Goal: Subscribe to service/newsletter

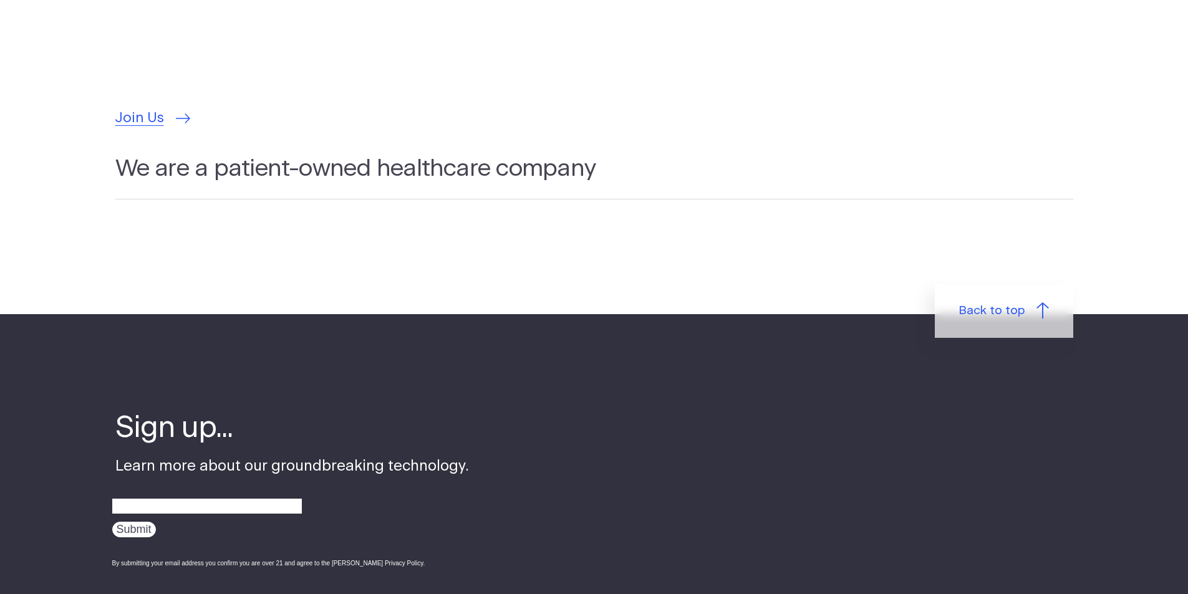
scroll to position [3867, 0]
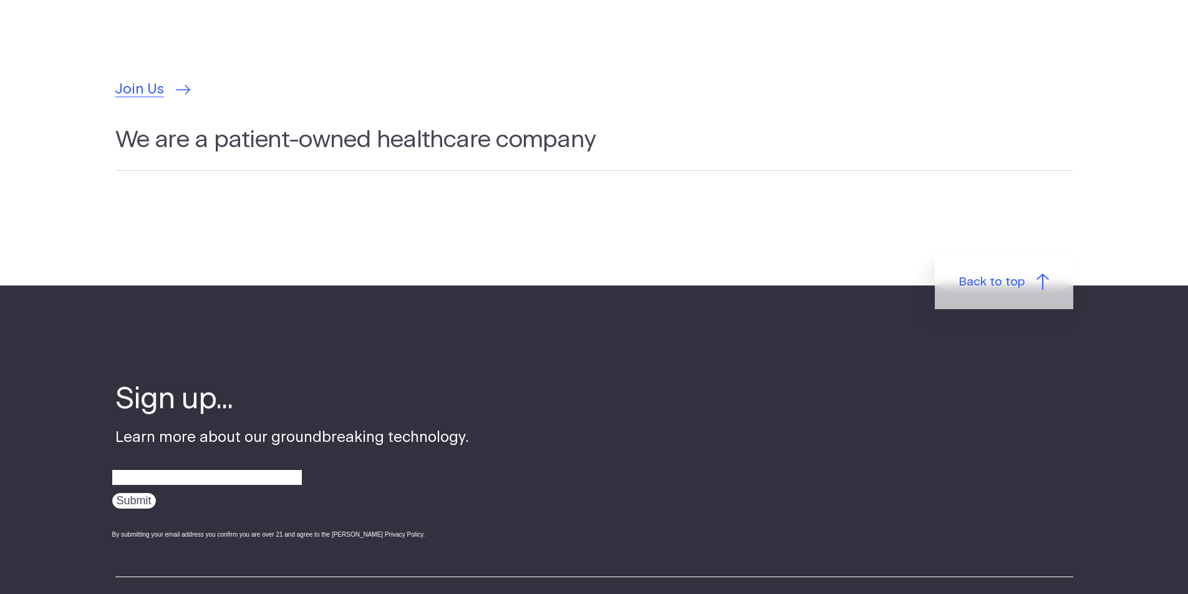
drag, startPoint x: 967, startPoint y: 257, endPoint x: 966, endPoint y: 265, distance: 8.1
click at [967, 274] on span "Back to top" at bounding box center [992, 283] width 66 height 18
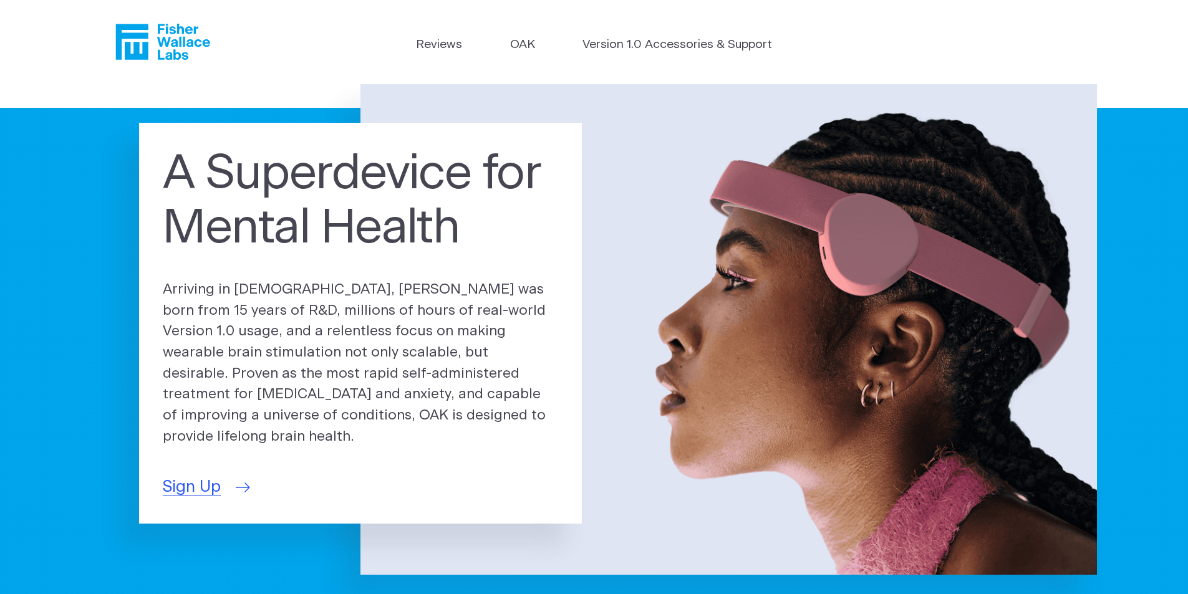
click at [187, 480] on span "Sign Up" at bounding box center [192, 487] width 58 height 24
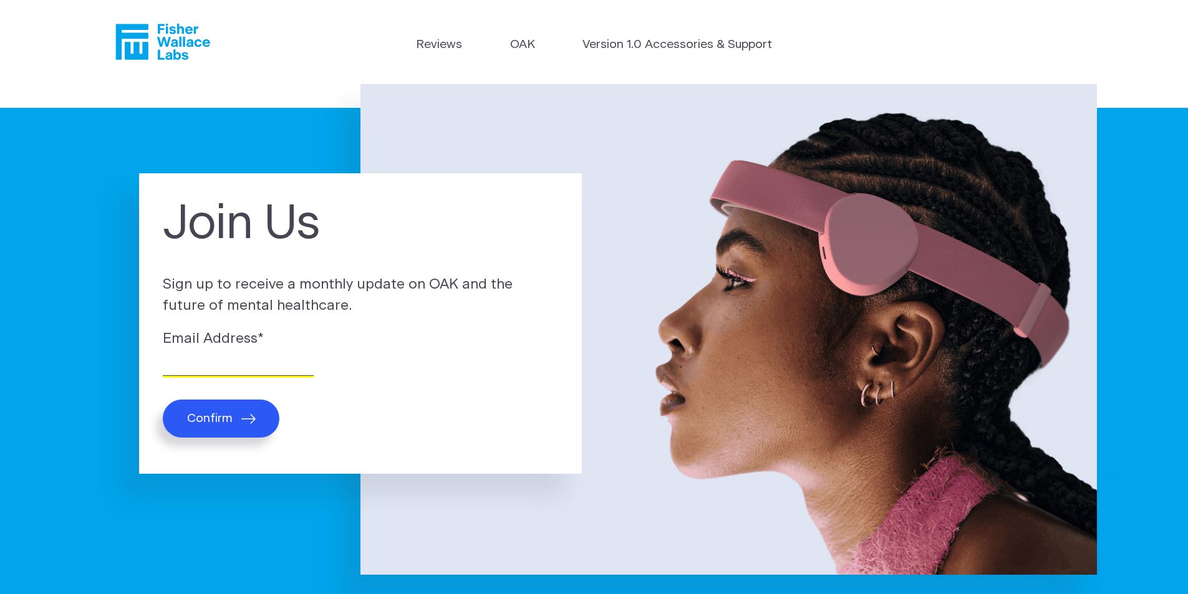
click at [250, 370] on input "Email Address *" at bounding box center [238, 366] width 151 height 19
type input "sjraines08@yahoo.com"
click at [204, 427] on button "Confirm" at bounding box center [221, 419] width 117 height 38
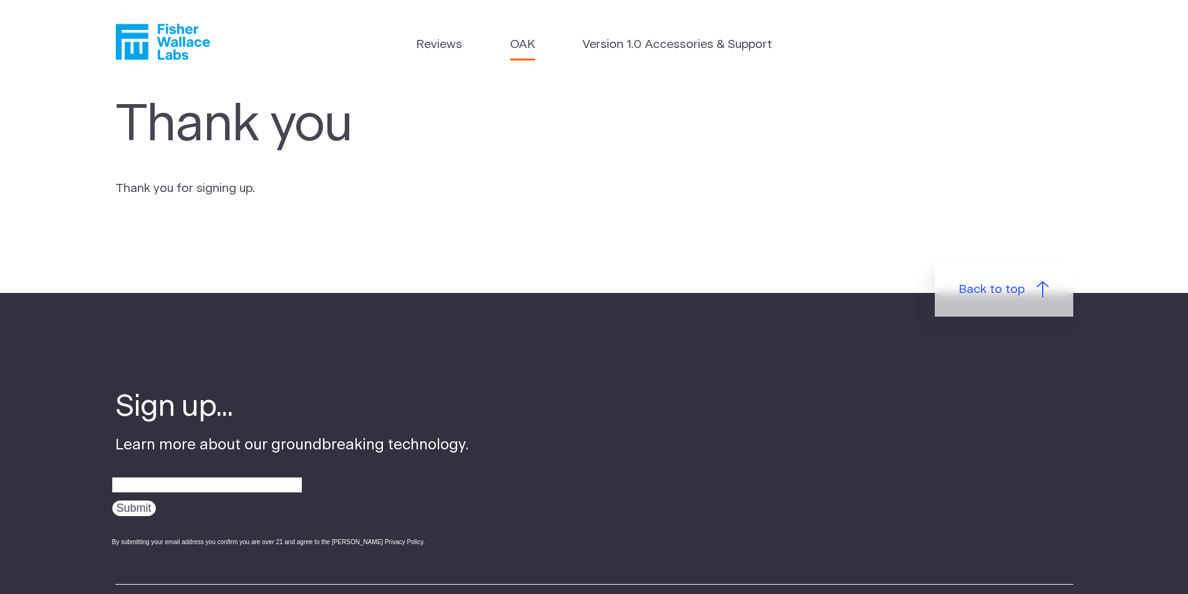
click at [516, 49] on link "OAK" at bounding box center [522, 45] width 25 height 18
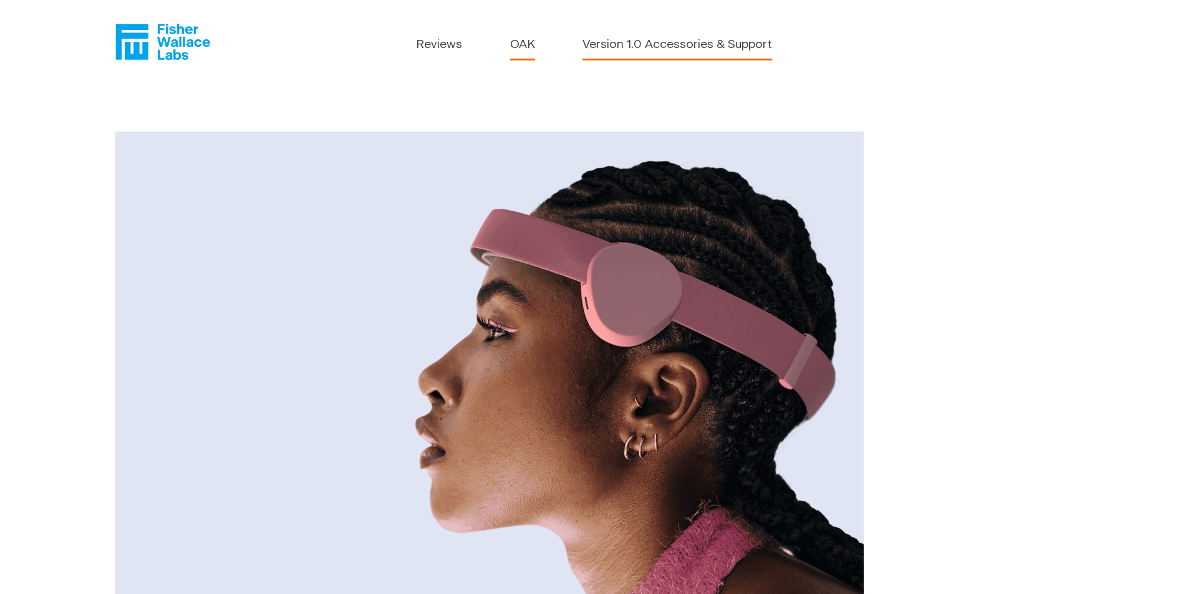
click at [674, 40] on link "Version 1.0 Accessories & Support" at bounding box center [677, 45] width 190 height 18
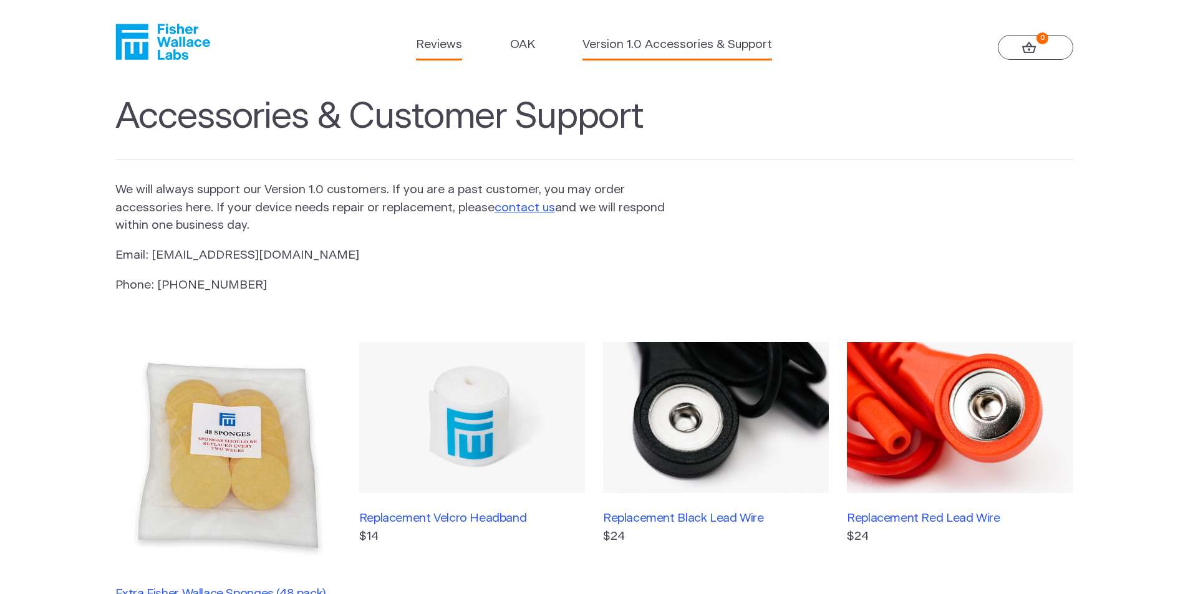
click at [450, 42] on link "Reviews" at bounding box center [439, 45] width 46 height 18
